Goal: Check status: Check status

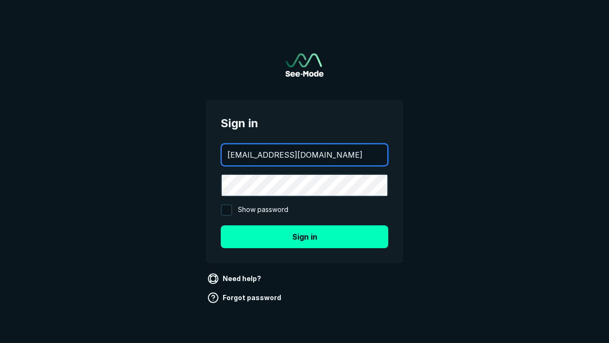
type input "aws+playwright@see-mode.com"
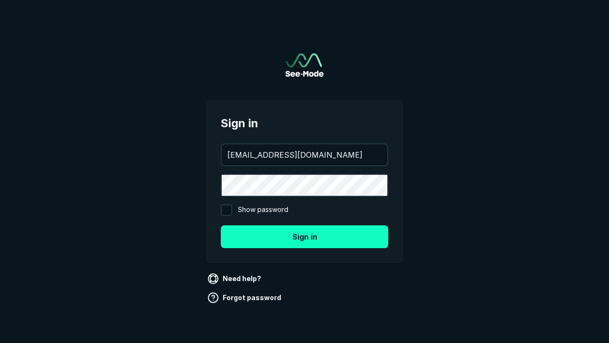
click at [305, 236] on button "Sign in" at bounding box center [305, 236] width 168 height 23
